Goal: Transaction & Acquisition: Book appointment/travel/reservation

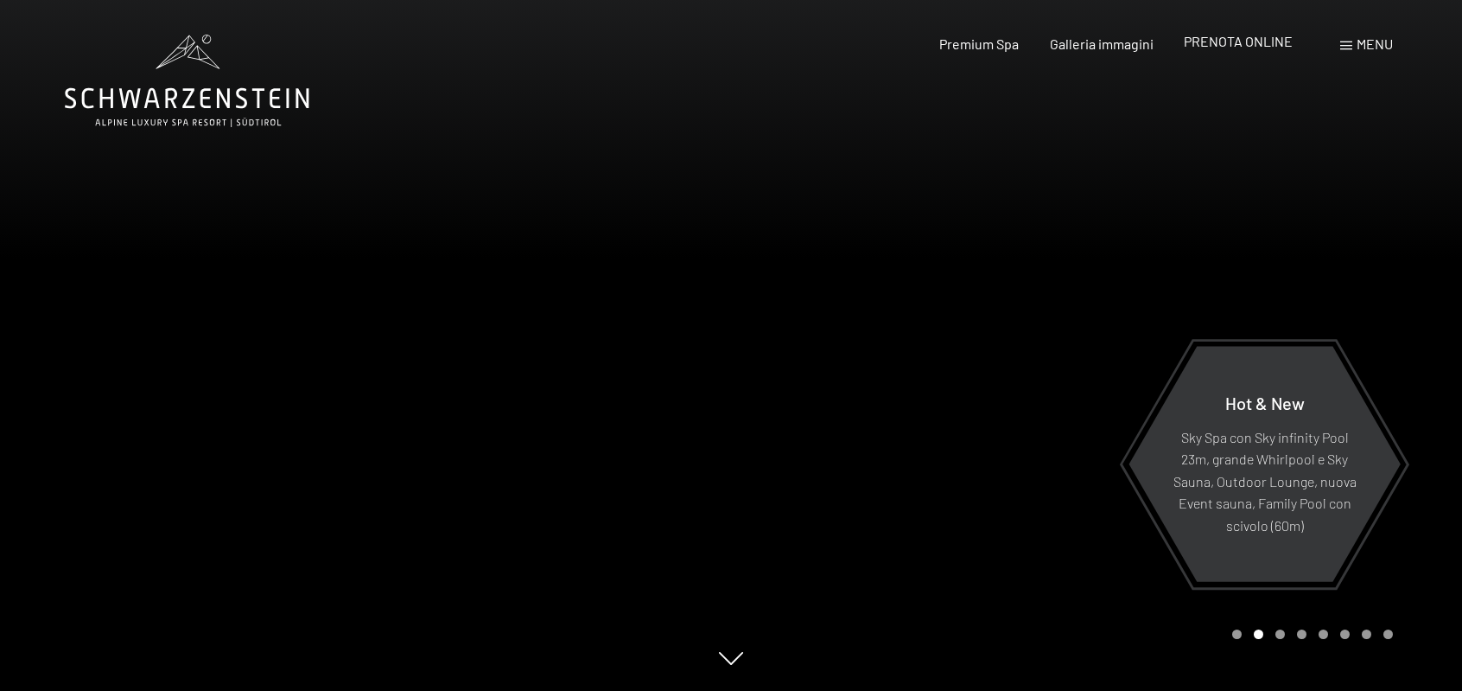
click at [1229, 47] on span "PRENOTA ONLINE" at bounding box center [1238, 41] width 109 height 16
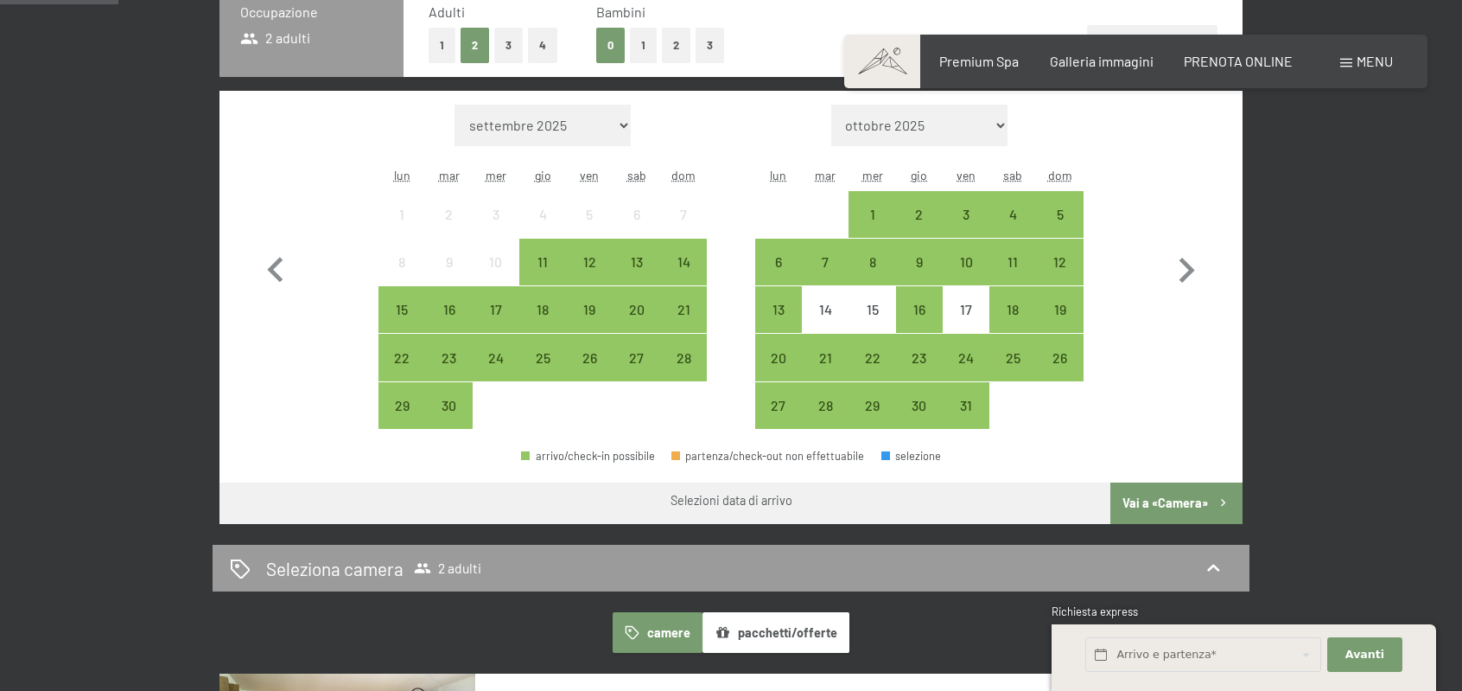
scroll to position [519, 0]
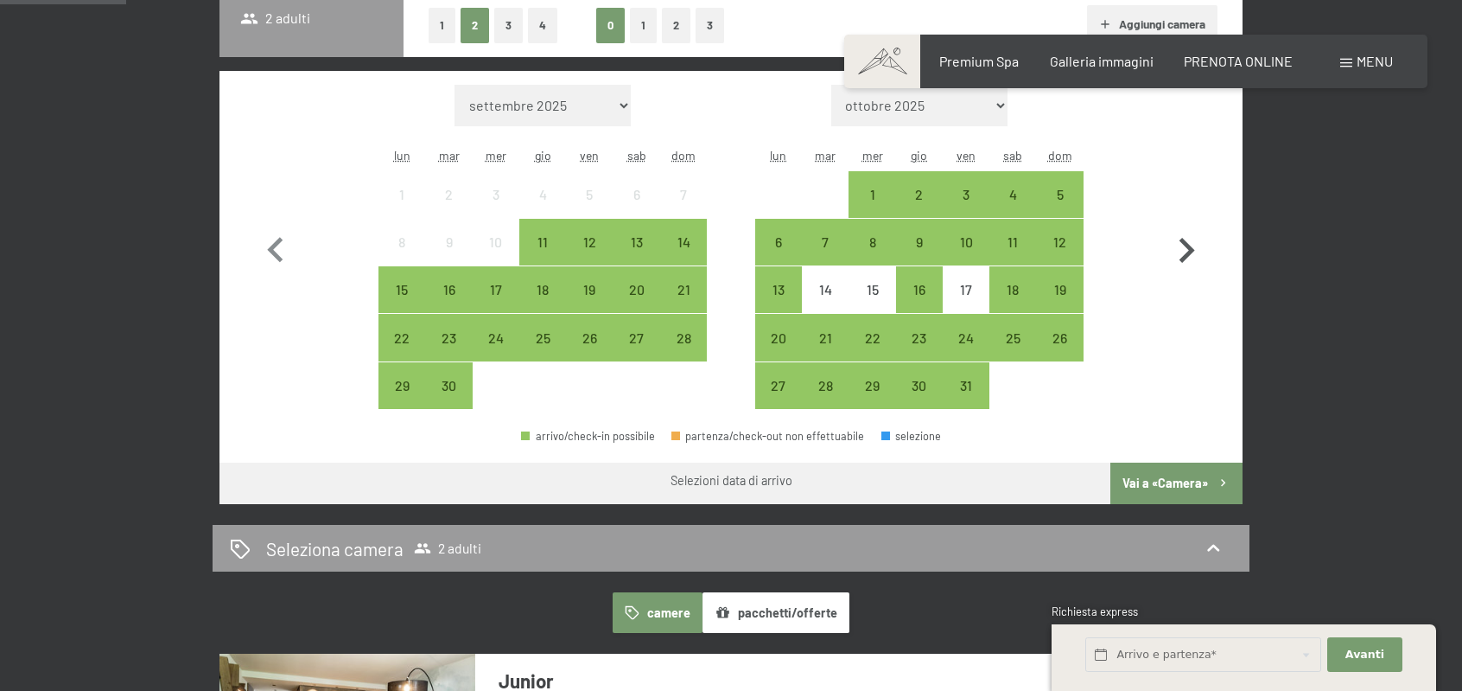
click at [1193, 253] on icon "button" at bounding box center [1187, 251] width 50 height 50
select select "2025-10-01"
select select "2025-11-01"
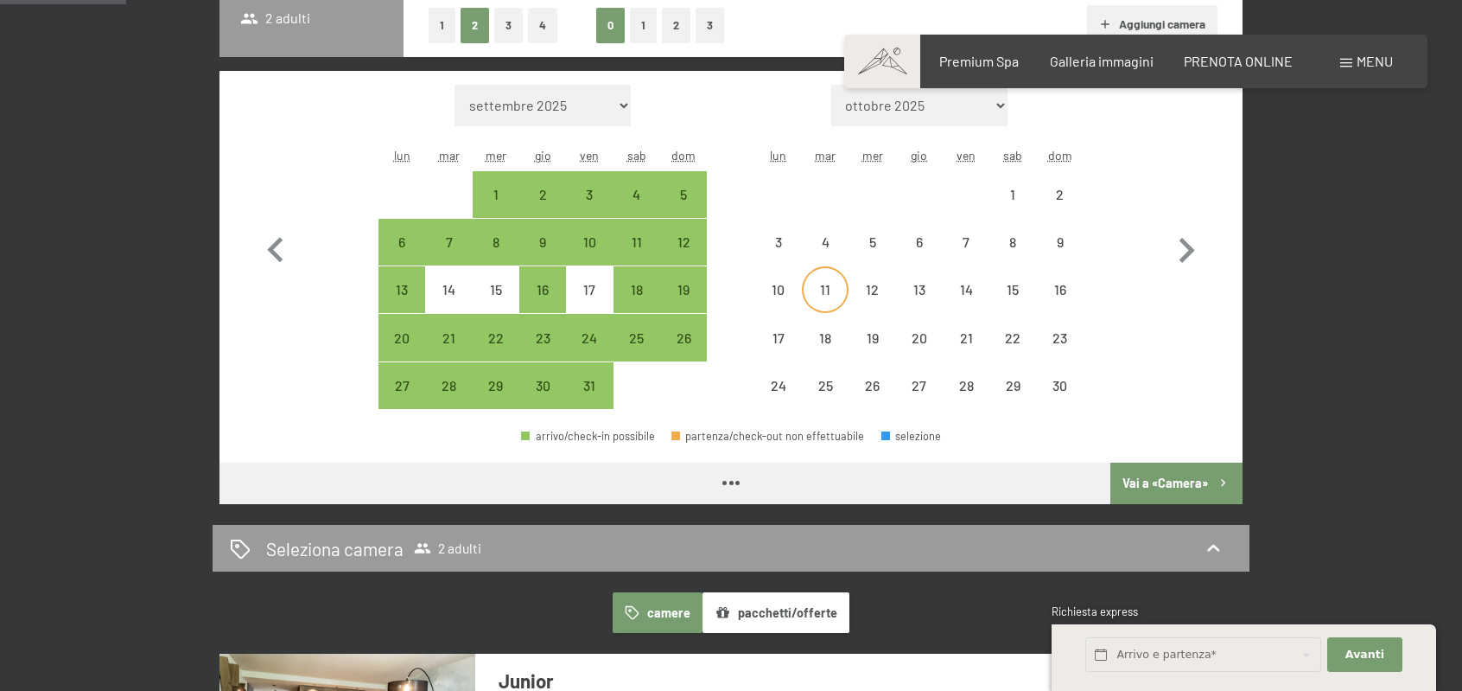
select select "2025-10-01"
select select "2025-11-01"
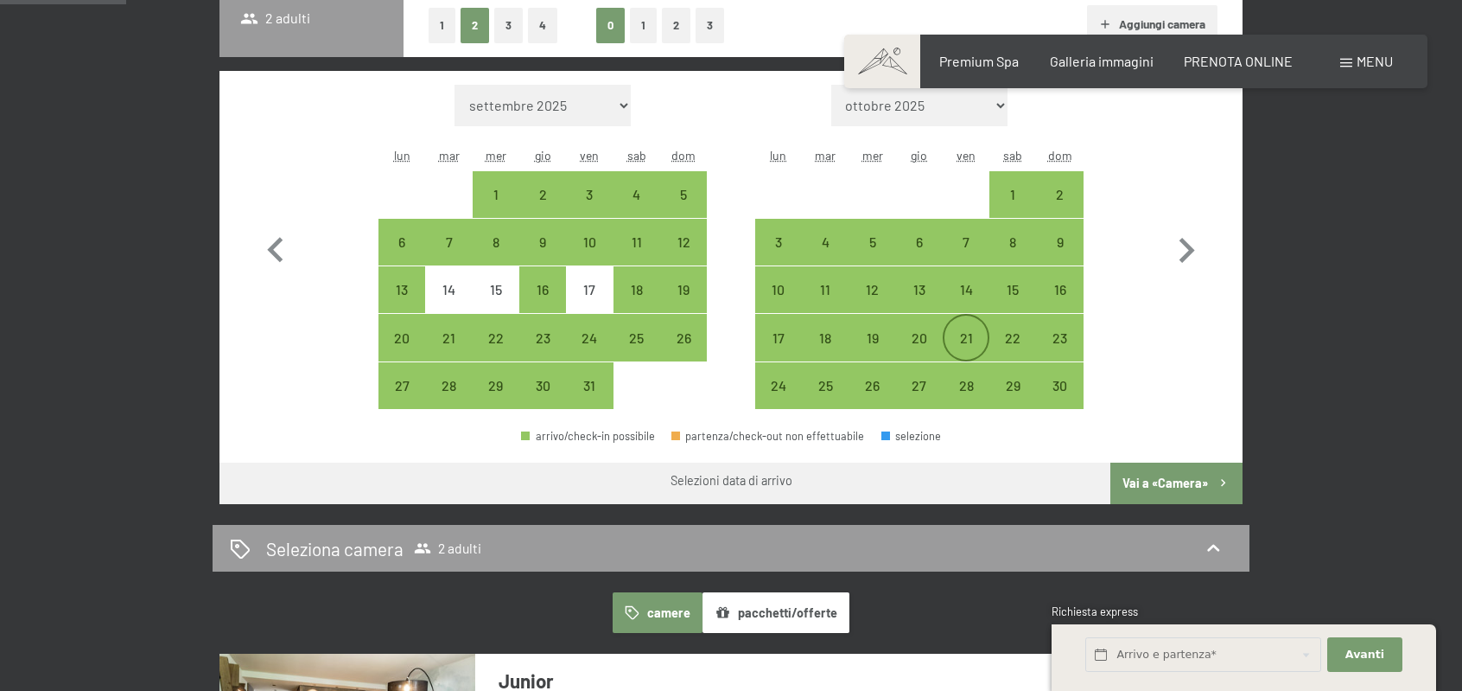
click at [970, 331] on div "21" at bounding box center [966, 352] width 43 height 43
select select "2025-10-01"
select select "2025-11-01"
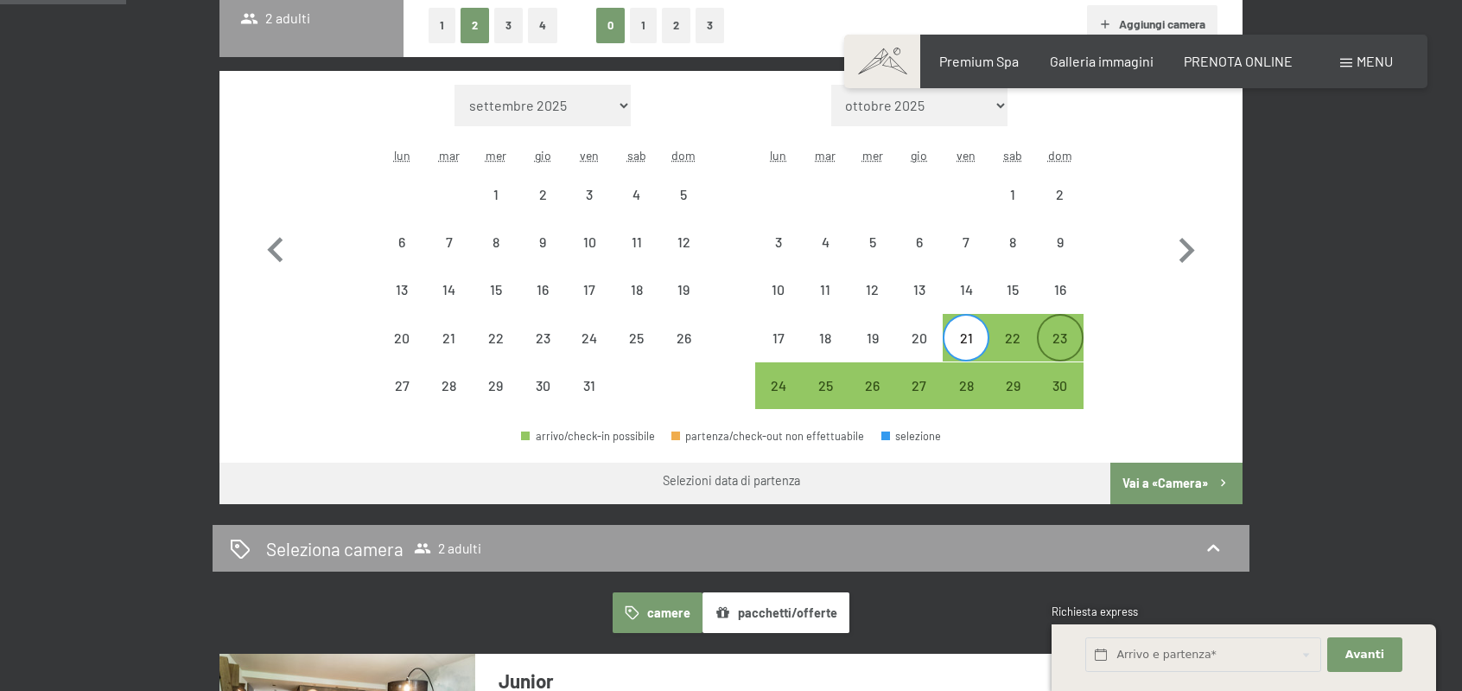
click at [1053, 344] on div "23" at bounding box center [1060, 352] width 43 height 43
select select "2025-10-01"
select select "2025-11-01"
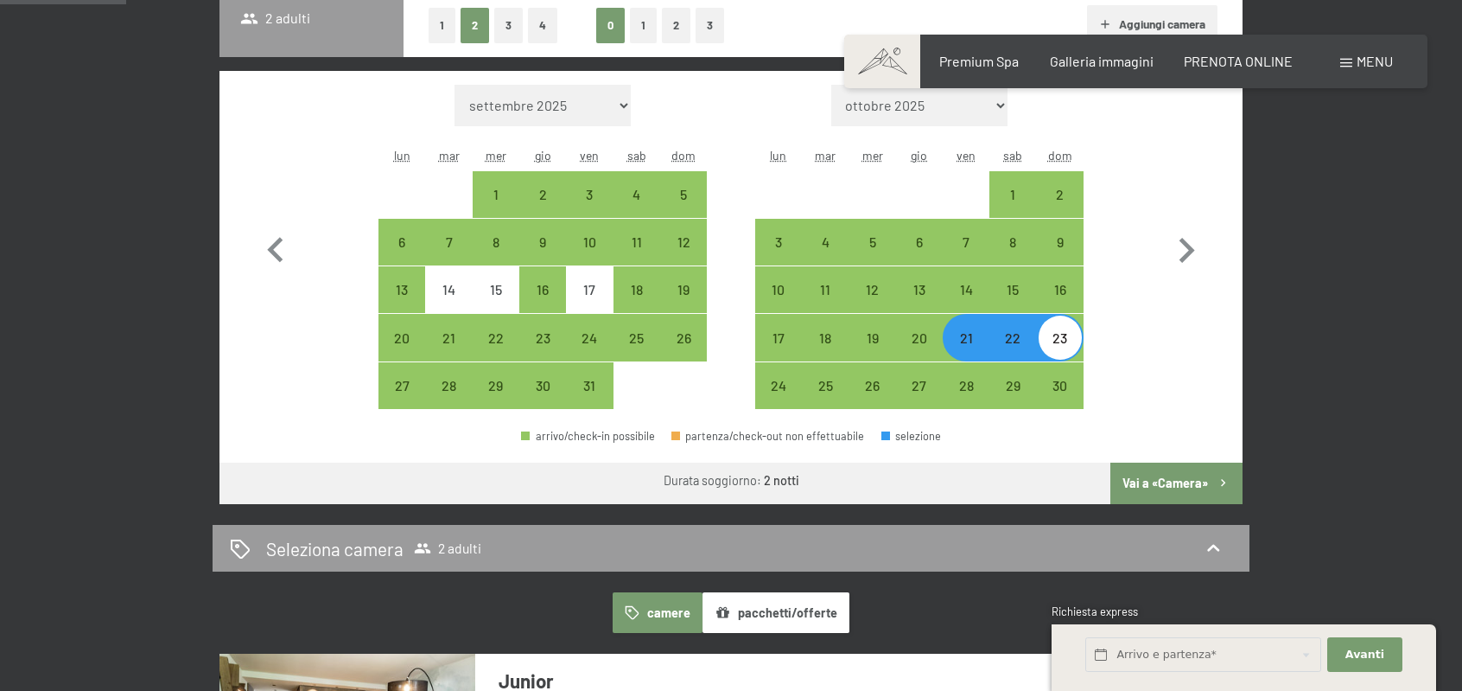
click at [1141, 474] on button "Vai a «Camera»" at bounding box center [1177, 482] width 132 height 41
select select "2025-10-01"
select select "2025-11-01"
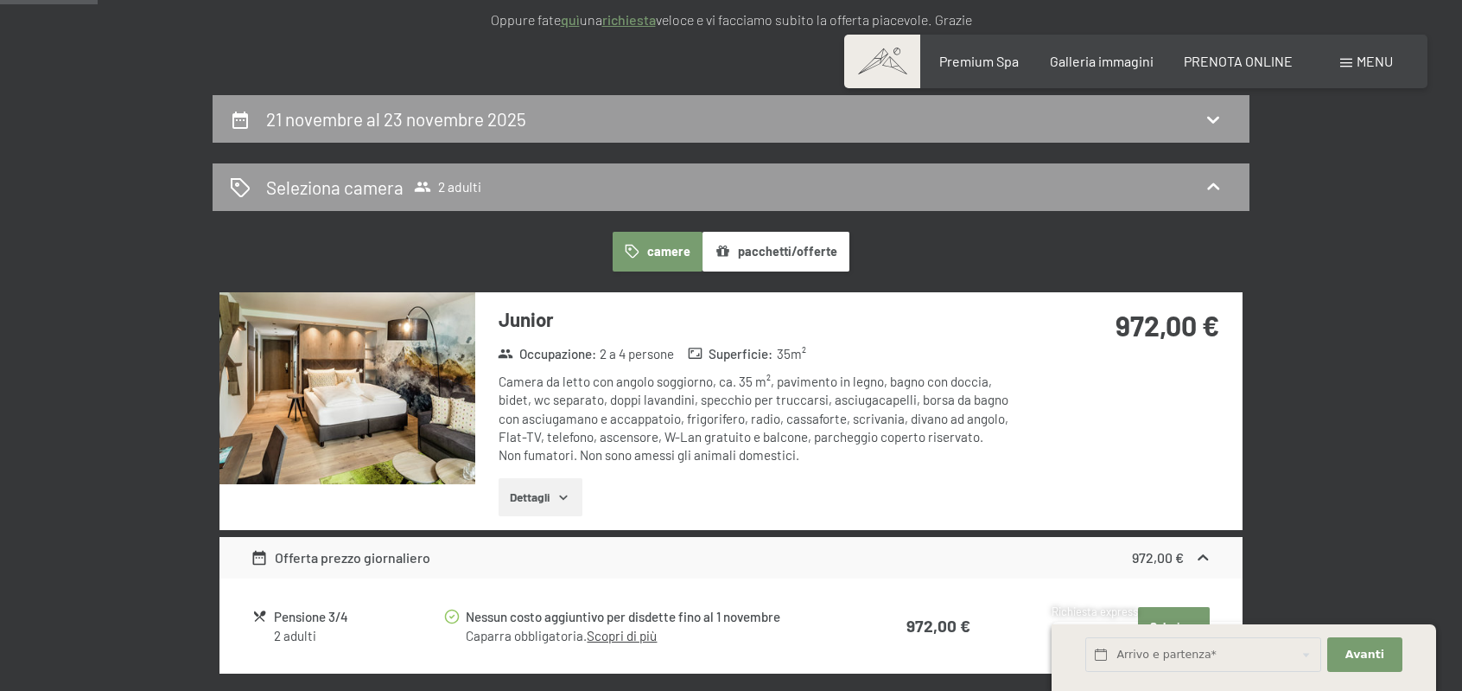
scroll to position [346, 0]
